Goal: Information Seeking & Learning: Learn about a topic

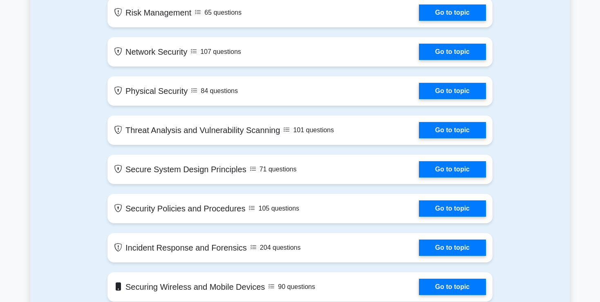
scroll to position [588, 0]
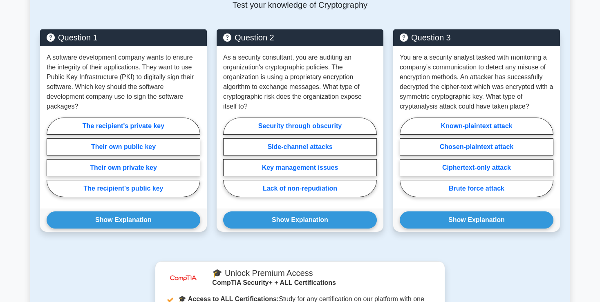
scroll to position [402, 0]
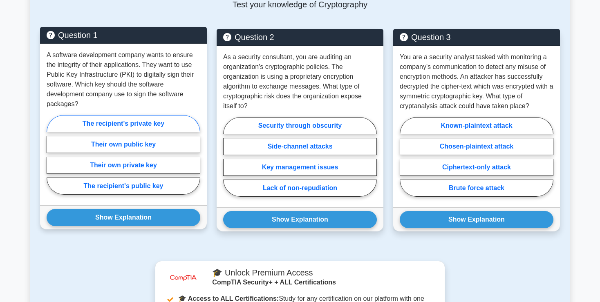
click at [144, 122] on label "The recipient's private key" at bounding box center [124, 123] width 154 height 17
click at [52, 155] on input "The recipient's private key" at bounding box center [49, 157] width 5 height 5
radio input "true"
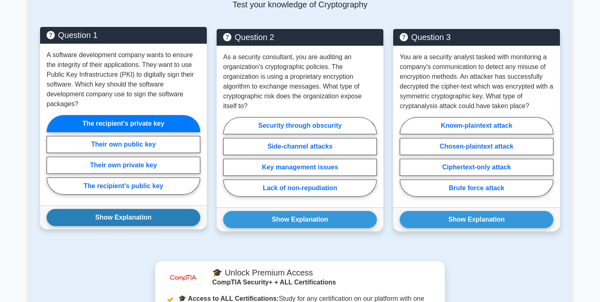
click at [135, 215] on button "Show Explanation" at bounding box center [124, 217] width 154 height 17
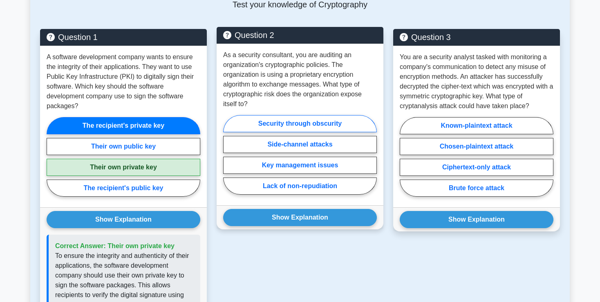
click at [310, 127] on label "Security through obscurity" at bounding box center [300, 123] width 154 height 17
click at [228, 155] on input "Security through obscurity" at bounding box center [225, 157] width 5 height 5
radio input "true"
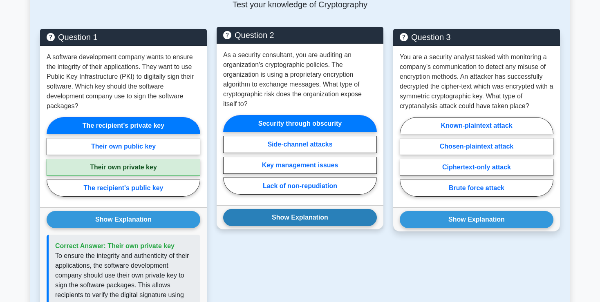
click at [312, 212] on button "Show Explanation" at bounding box center [300, 217] width 154 height 17
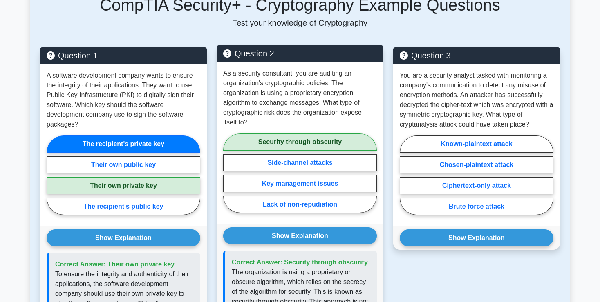
scroll to position [389, 0]
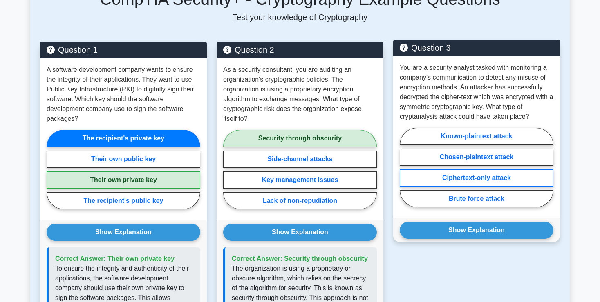
click at [454, 174] on label "Ciphertext-only attack" at bounding box center [477, 178] width 154 height 17
click at [405, 173] on input "Ciphertext-only attack" at bounding box center [402, 170] width 5 height 5
radio input "true"
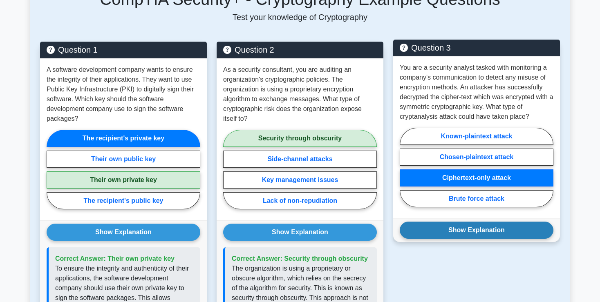
click at [472, 226] on button "Show Explanation" at bounding box center [477, 230] width 154 height 17
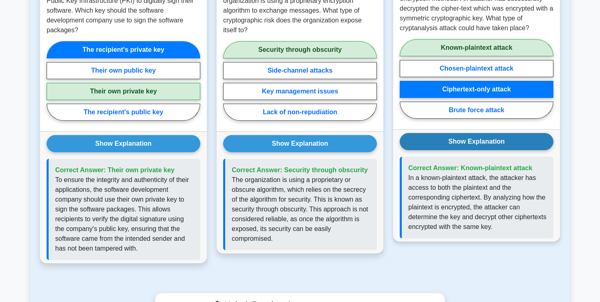
scroll to position [478, 0]
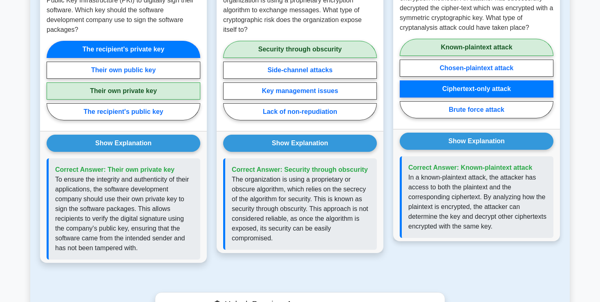
click at [461, 48] on label "Known-plaintext attack" at bounding box center [477, 47] width 154 height 17
click at [405, 78] on input "Known-plaintext attack" at bounding box center [402, 80] width 5 height 5
radio input "true"
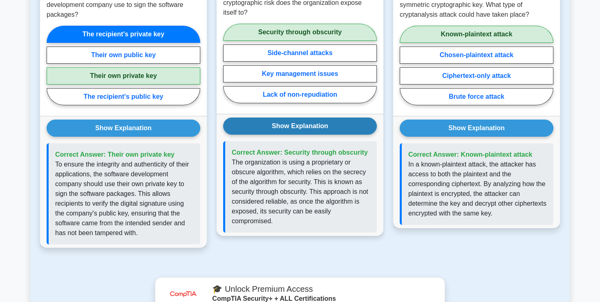
scroll to position [495, 0]
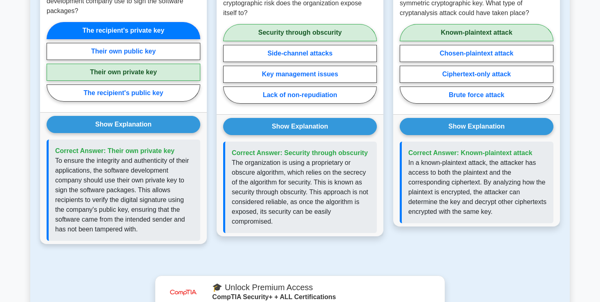
click at [139, 71] on label "Their own private key" at bounding box center [124, 72] width 154 height 17
click at [52, 67] on input "Their own private key" at bounding box center [49, 64] width 5 height 5
radio input "true"
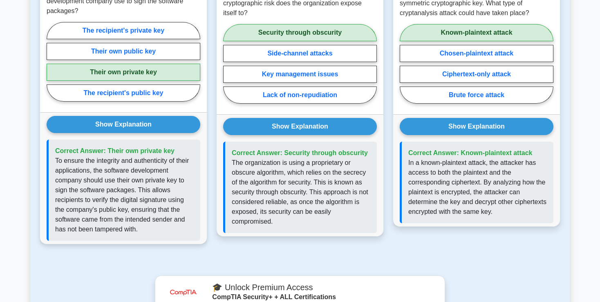
click at [139, 71] on label "Their own private key" at bounding box center [124, 72] width 154 height 17
click at [52, 67] on input "Their own private key" at bounding box center [49, 64] width 5 height 5
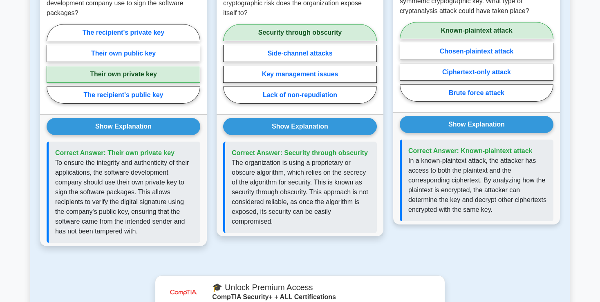
click at [452, 31] on label "Known-plaintext attack" at bounding box center [477, 30] width 154 height 17
click at [405, 62] on input "Known-plaintext attack" at bounding box center [402, 64] width 5 height 5
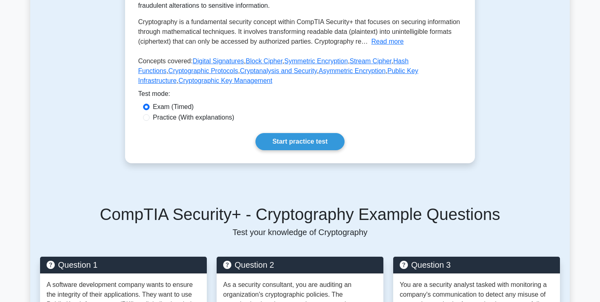
scroll to position [171, 0]
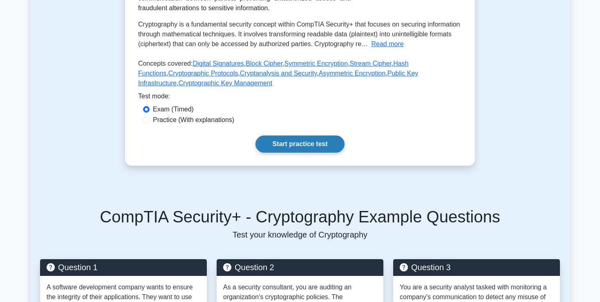
click at [322, 148] on link "Start practice test" at bounding box center [299, 144] width 89 height 17
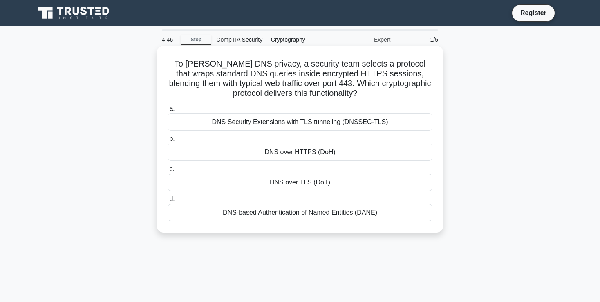
click at [251, 154] on div "DNS over HTTPS (DoH)" at bounding box center [300, 152] width 265 height 17
click at [168, 142] on input "b. DNS over HTTPS (DoH)" at bounding box center [168, 138] width 0 height 5
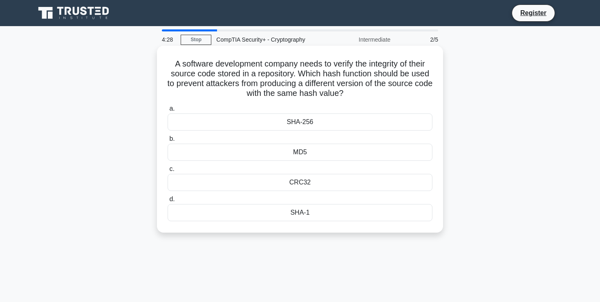
click at [272, 128] on div "SHA-256" at bounding box center [300, 122] width 265 height 17
click at [168, 112] on input "a. SHA-256" at bounding box center [168, 108] width 0 height 5
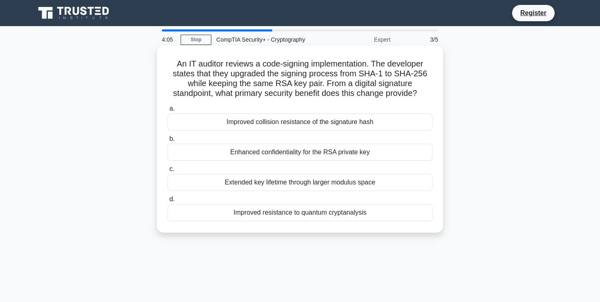
click at [272, 156] on div "Enhanced confidentiality for the RSA private key" at bounding box center [300, 152] width 265 height 17
click at [168, 142] on input "b. Enhanced confidentiality for the RSA private key" at bounding box center [168, 138] width 0 height 5
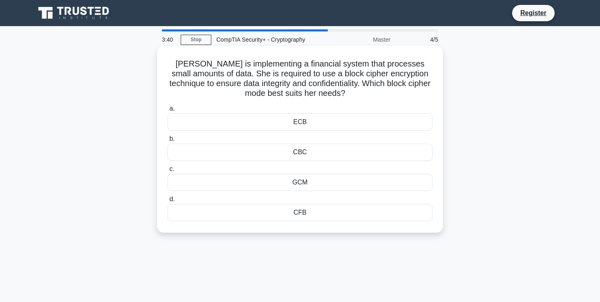
click at [303, 180] on div "GCM" at bounding box center [300, 182] width 265 height 17
click at [168, 172] on input "c. GCM" at bounding box center [168, 169] width 0 height 5
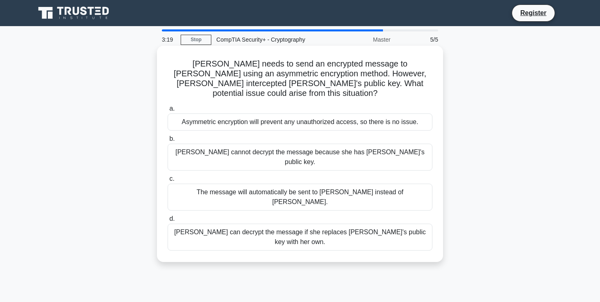
click at [286, 224] on div "[PERSON_NAME] can decrypt the message if she replaces [PERSON_NAME]'s public ke…" at bounding box center [300, 237] width 265 height 27
click at [168, 217] on input "d. [PERSON_NAME] can decrypt the message if she replaces [PERSON_NAME]'s public…" at bounding box center [168, 219] width 0 height 5
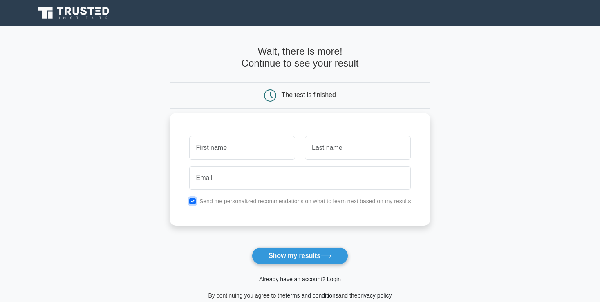
click at [195, 201] on input "checkbox" at bounding box center [192, 201] width 7 height 7
checkbox input "false"
click at [295, 262] on button "Show my results" at bounding box center [300, 256] width 96 height 17
type input "matt"
click at [351, 145] on input "text" at bounding box center [358, 148] width 106 height 24
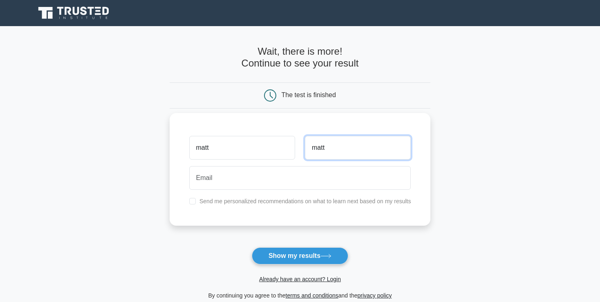
type input "matt"
click at [351, 210] on div "matt matt Send me personalized recommendations on what to learn next based on m…" at bounding box center [300, 169] width 261 height 113
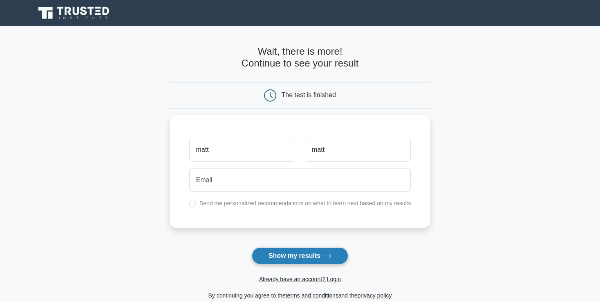
click at [305, 251] on button "Show my results" at bounding box center [300, 256] width 96 height 17
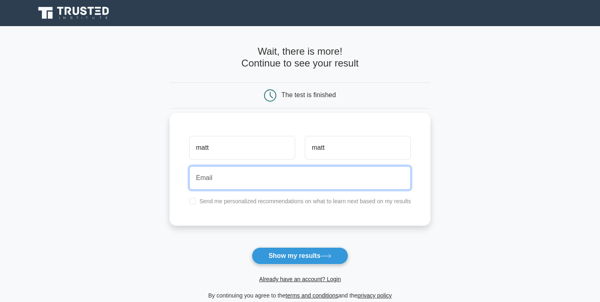
click at [298, 183] on input "email" at bounding box center [300, 178] width 222 height 24
type input "matt@matt.com"
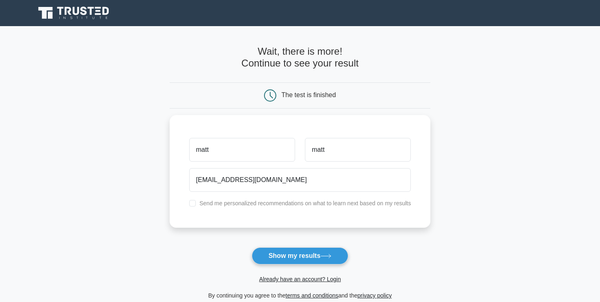
click at [324, 241] on form "Wait, there is more! Continue to see your result The test is finished matt matt" at bounding box center [300, 173] width 261 height 255
click at [320, 252] on button "Show my results" at bounding box center [300, 256] width 96 height 17
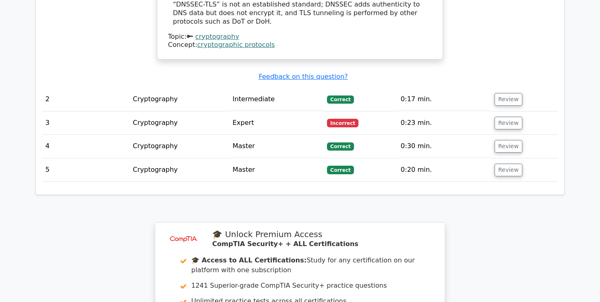
scroll to position [860, 0]
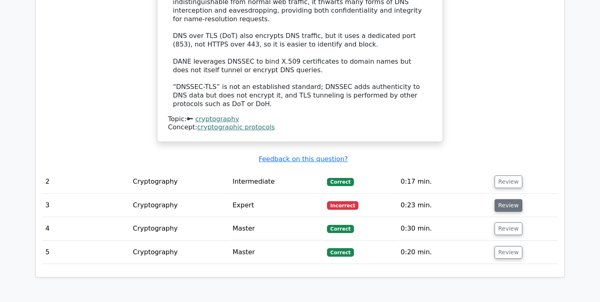
click at [497, 199] on button "Review" at bounding box center [508, 205] width 28 height 13
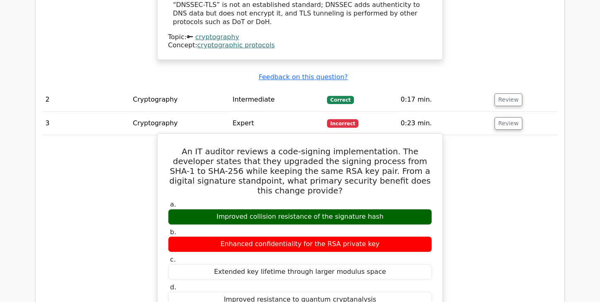
scroll to position [902, 0]
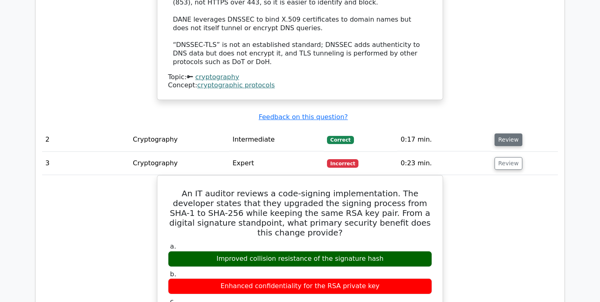
click at [505, 134] on button "Review" at bounding box center [508, 140] width 28 height 13
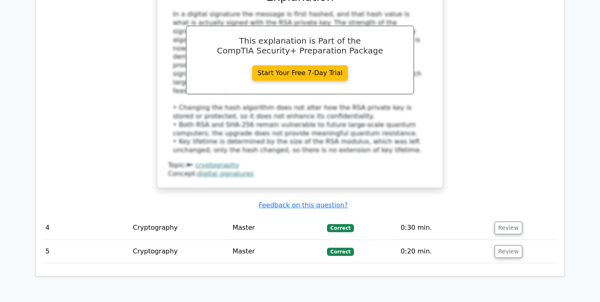
scroll to position [1579, 0]
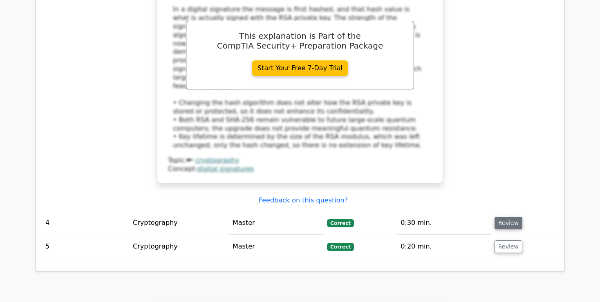
click at [509, 217] on button "Review" at bounding box center [508, 223] width 28 height 13
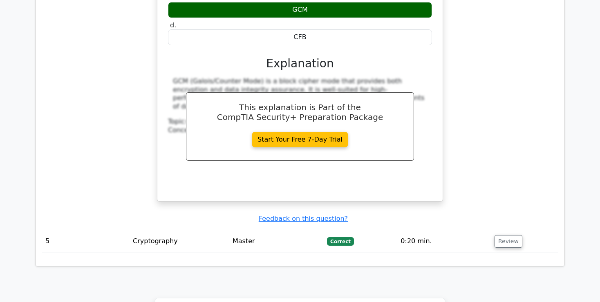
scroll to position [1934, 0]
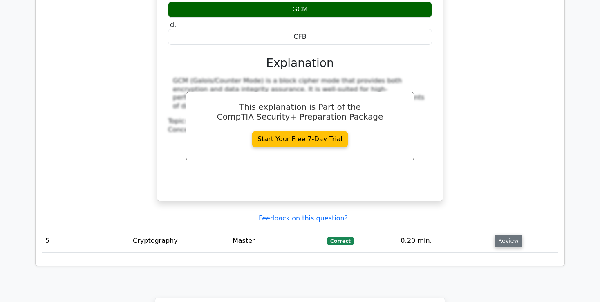
click at [502, 235] on button "Review" at bounding box center [508, 241] width 28 height 13
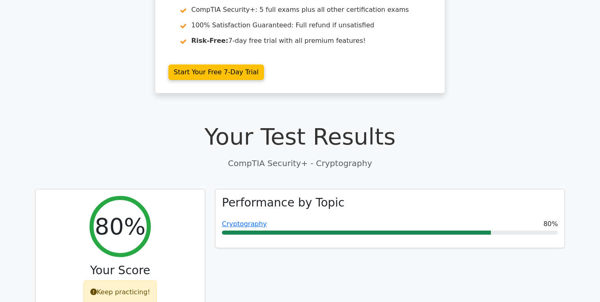
scroll to position [0, 0]
